Goal: Task Accomplishment & Management: Use online tool/utility

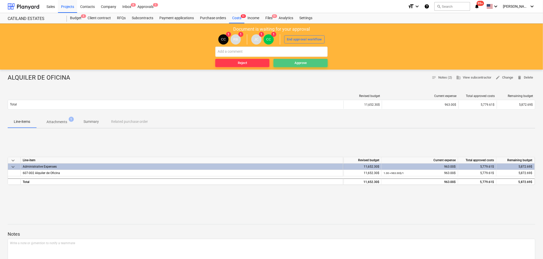
click at [288, 62] on span "Approve" at bounding box center [301, 63] width 50 height 6
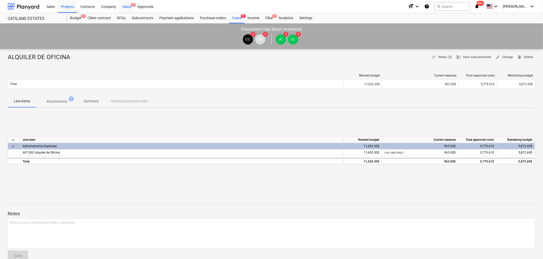
click at [127, 7] on div "Inbox 8" at bounding box center [126, 6] width 15 height 13
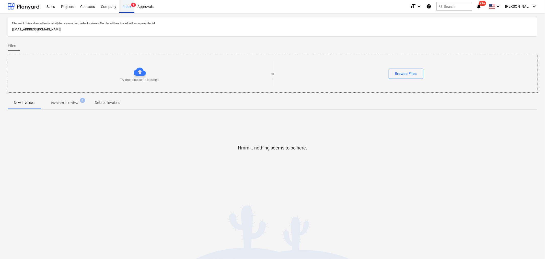
click at [125, 4] on div "Inbox 8" at bounding box center [126, 6] width 15 height 13
click at [63, 99] on span "Invoices in review 8" at bounding box center [65, 102] width 48 height 9
